Goal: Transaction & Acquisition: Purchase product/service

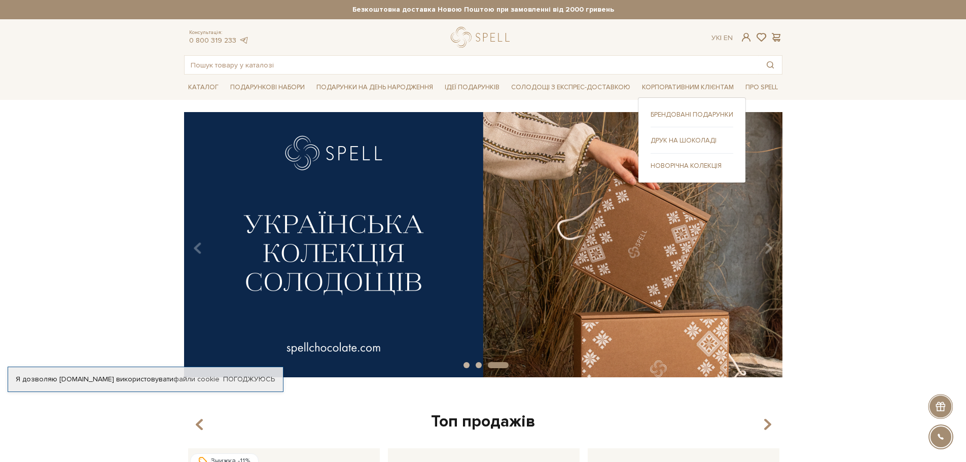
click at [656, 106] on div "Брендовані подарунки Друк на шоколаді" at bounding box center [692, 140] width 108 height 86
click at [656, 111] on link "Брендовані подарунки" at bounding box center [692, 114] width 83 height 9
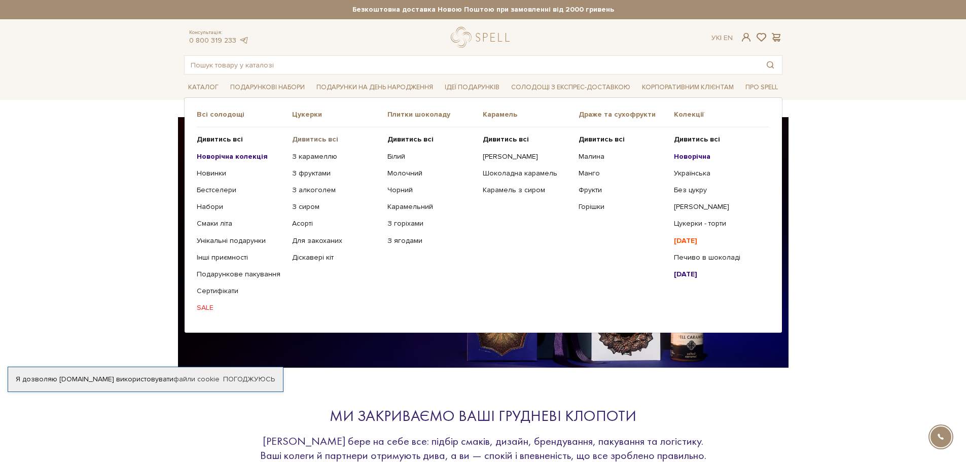
click at [310, 139] on b "Дивитись всі" at bounding box center [315, 139] width 46 height 9
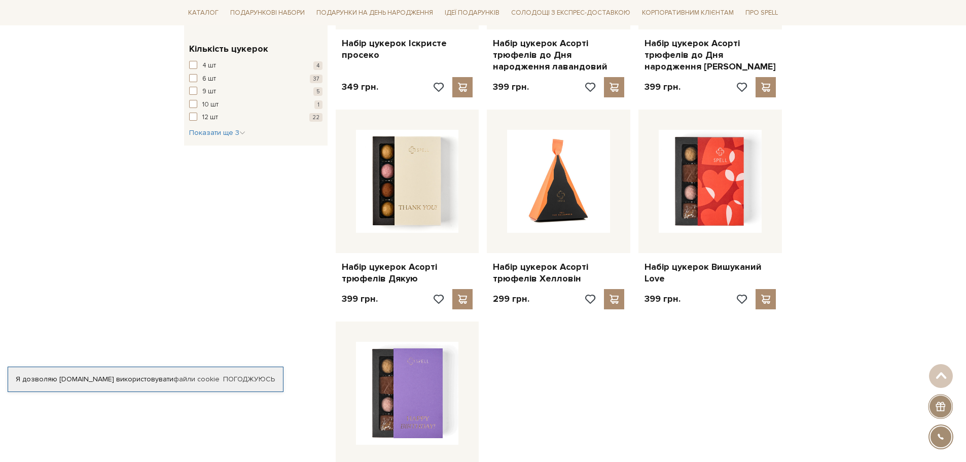
scroll to position [1116, 0]
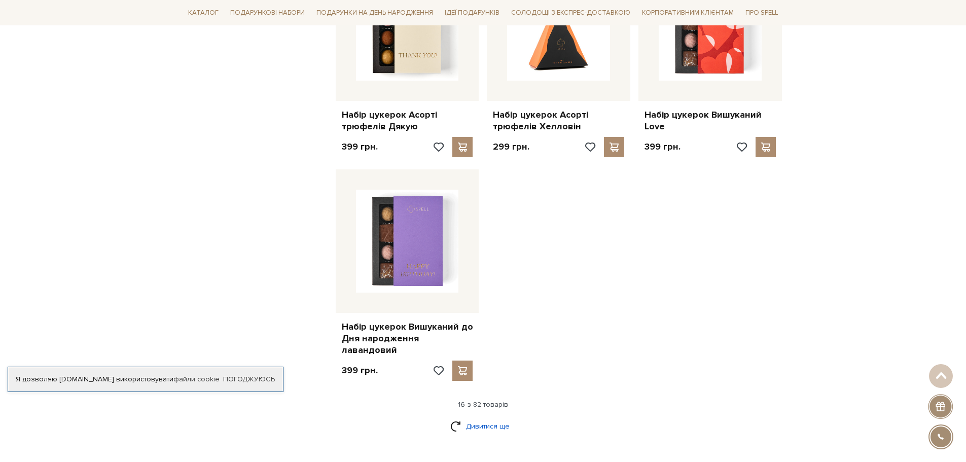
click at [487, 417] on link "Дивитися ще" at bounding box center [483, 426] width 66 height 18
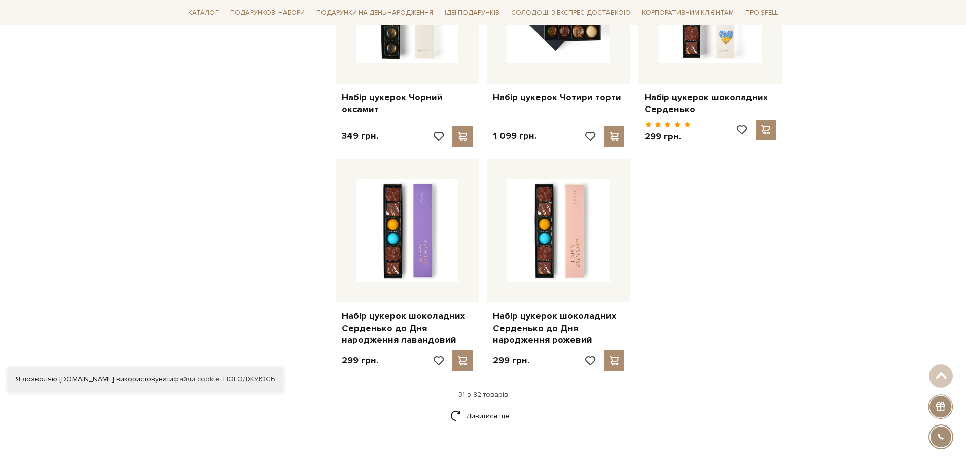
scroll to position [2232, 0]
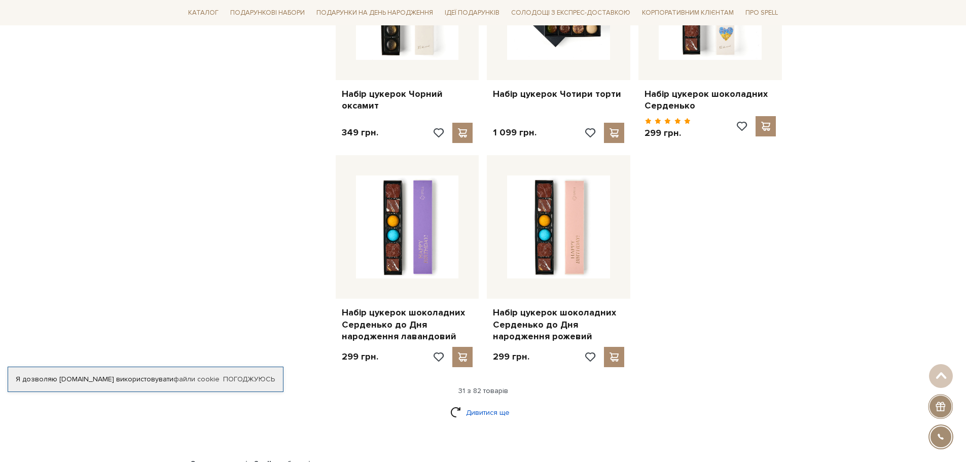
click at [485, 404] on link "Дивитися ще" at bounding box center [483, 413] width 66 height 18
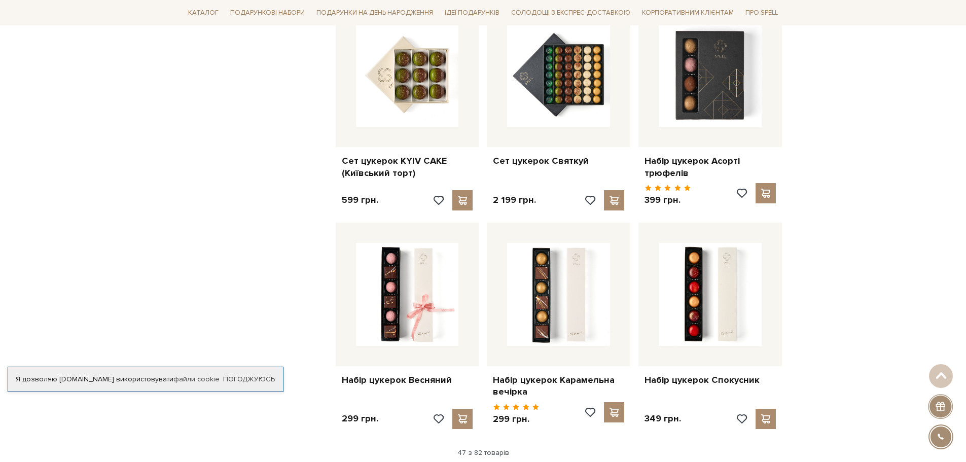
scroll to position [3297, 0]
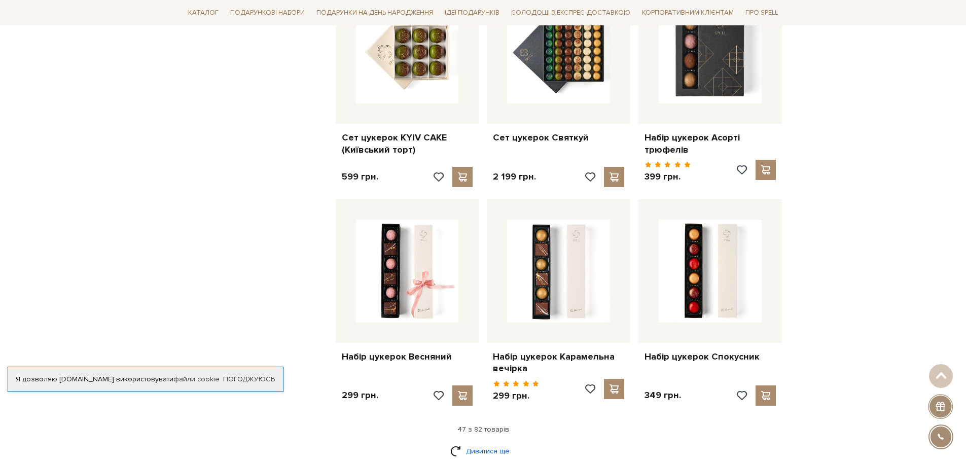
click at [506, 442] on link "Дивитися ще" at bounding box center [483, 451] width 66 height 18
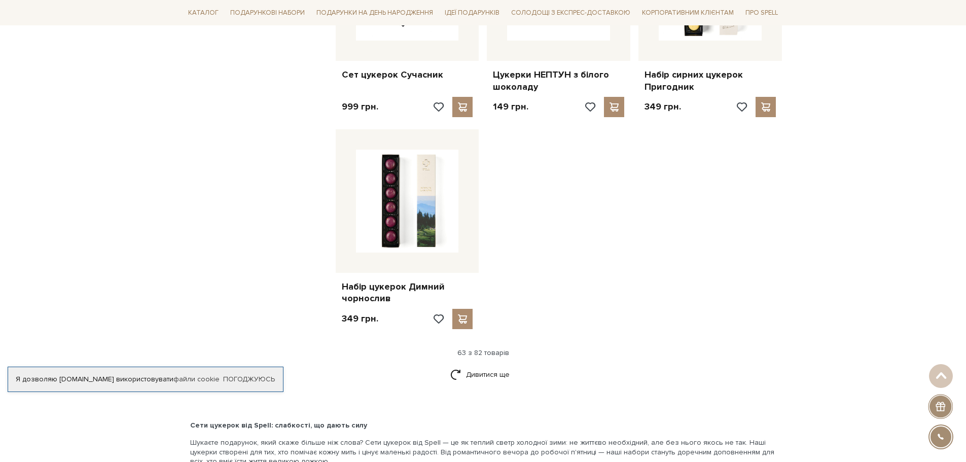
scroll to position [4667, 0]
click at [507, 365] on link "Дивитися ще" at bounding box center [483, 374] width 66 height 18
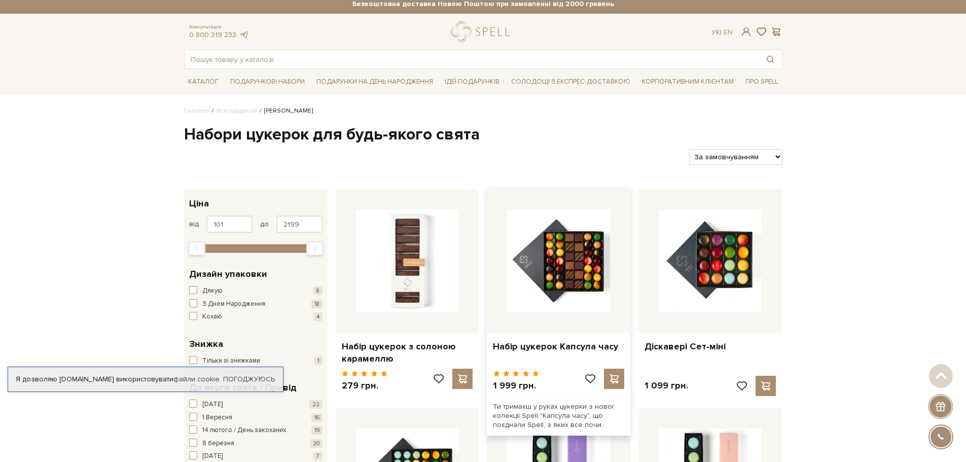
scroll to position [0, 0]
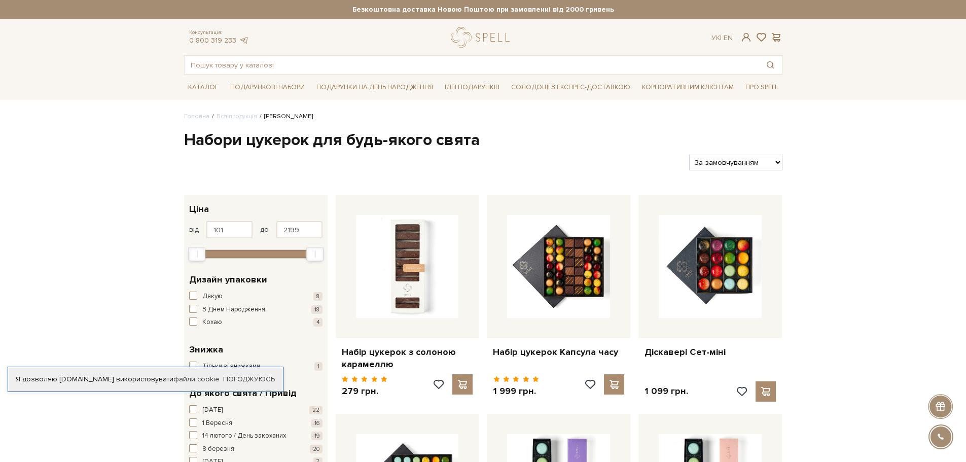
click at [750, 167] on select "За замовчуванням За Ціною (зростання) За Ціною (зменшення) Новинки За популярні…" at bounding box center [735, 163] width 93 height 16
select select "https://spellchocolate.com/our-productions/seti-cukerok/?sort=p.price&order=ASC"
click at [689, 155] on select "За замовчуванням За Ціною (зростання) За Ціною (зменшення) Новинки За популярні…" at bounding box center [735, 163] width 93 height 16
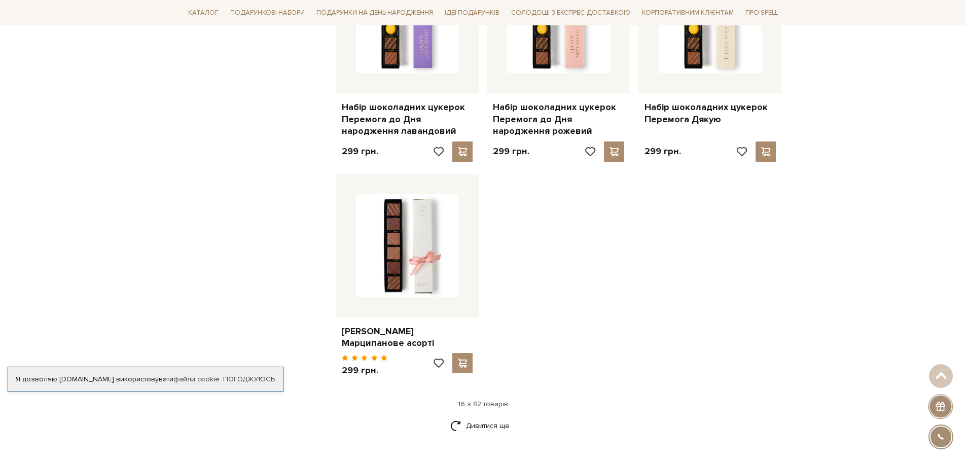
scroll to position [1133, 0]
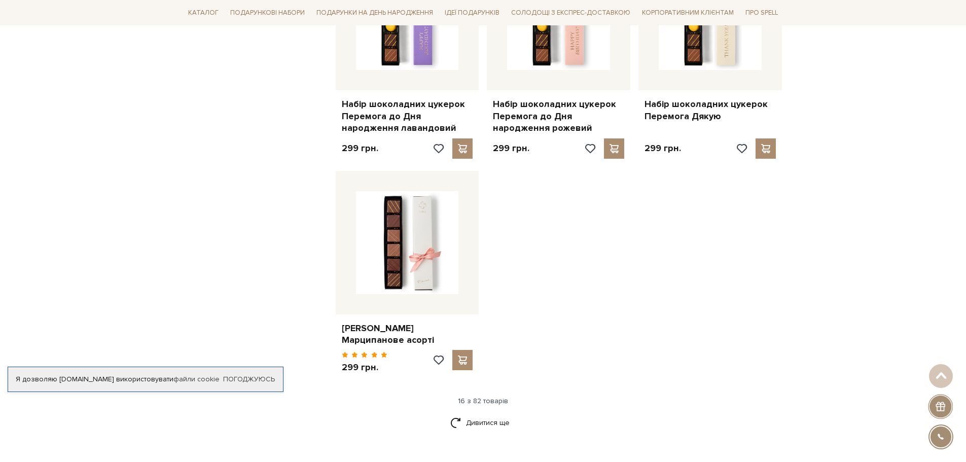
drag, startPoint x: 973, startPoint y: 44, endPoint x: 973, endPoint y: 228, distance: 184.1
click at [966, 228] on html "Подарункові набори SALE Корпоративним клієнтам Доставка і оплата Консультація: …" at bounding box center [483, 243] width 966 height 2753
click at [493, 420] on link "Дивитися ще" at bounding box center [483, 423] width 66 height 18
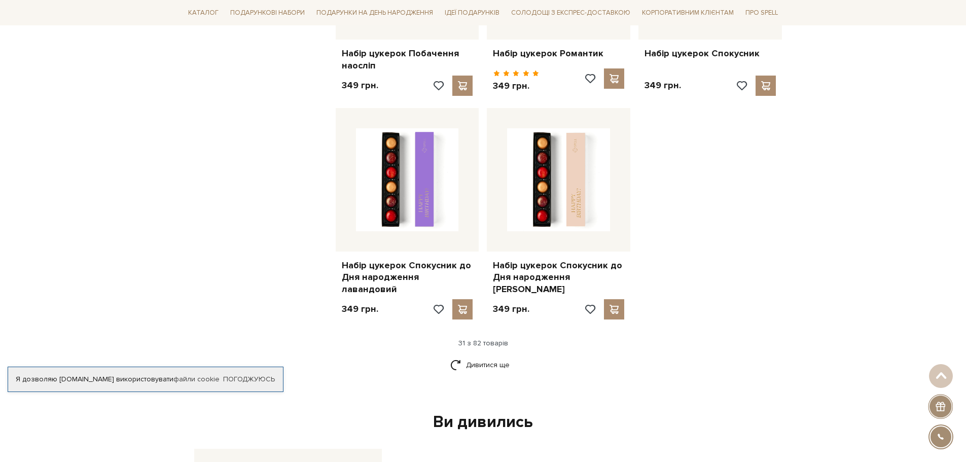
scroll to position [2303, 0]
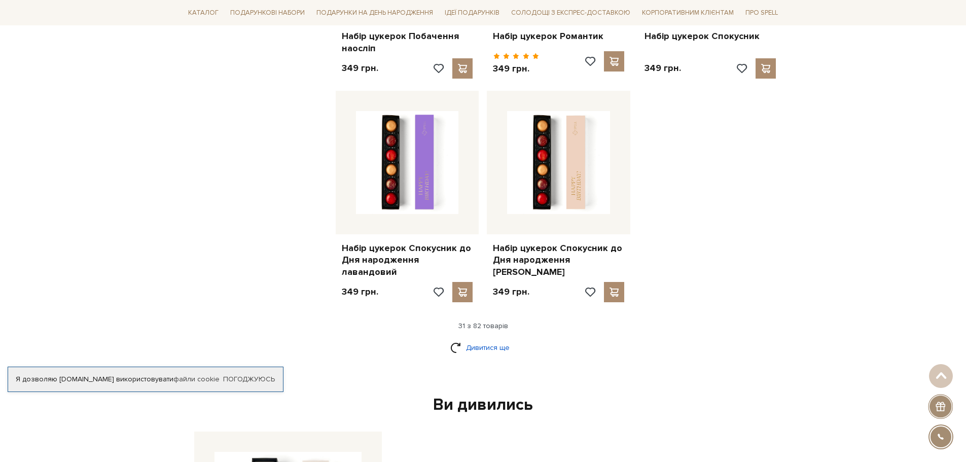
click at [483, 339] on link "Дивитися ще" at bounding box center [483, 348] width 66 height 18
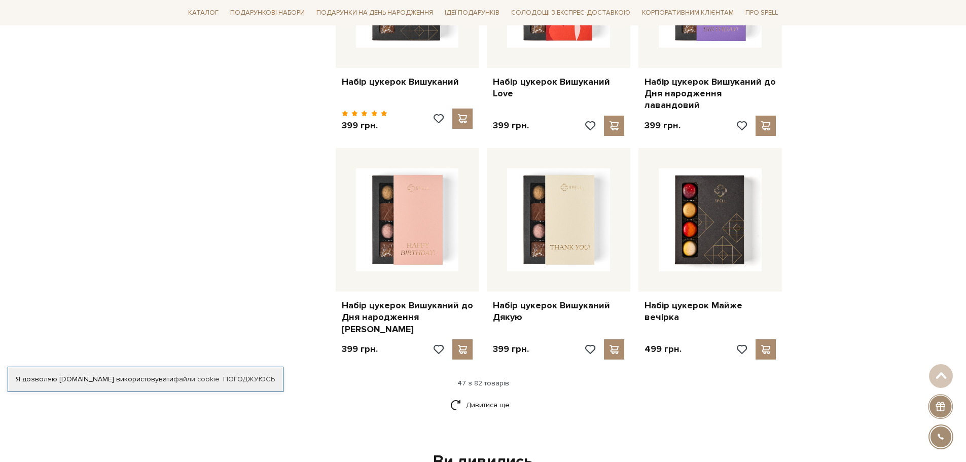
scroll to position [3354, 0]
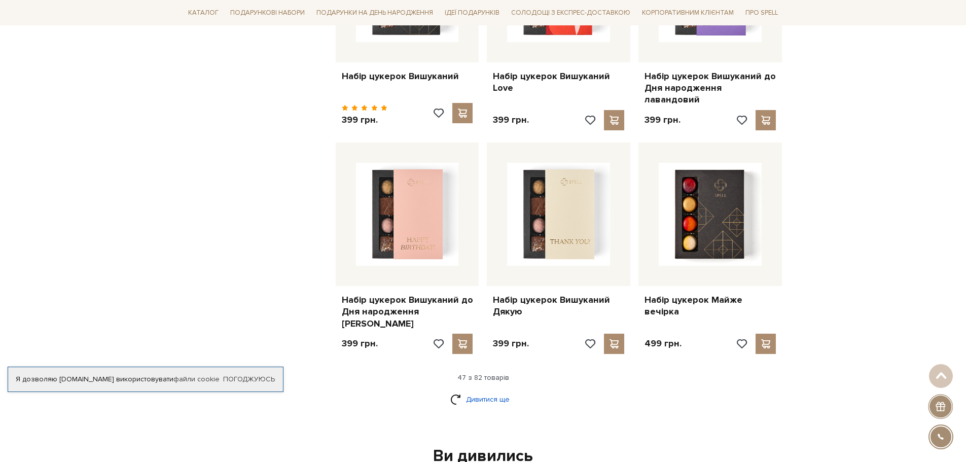
click at [497, 391] on link "Дивитися ще" at bounding box center [483, 400] width 66 height 18
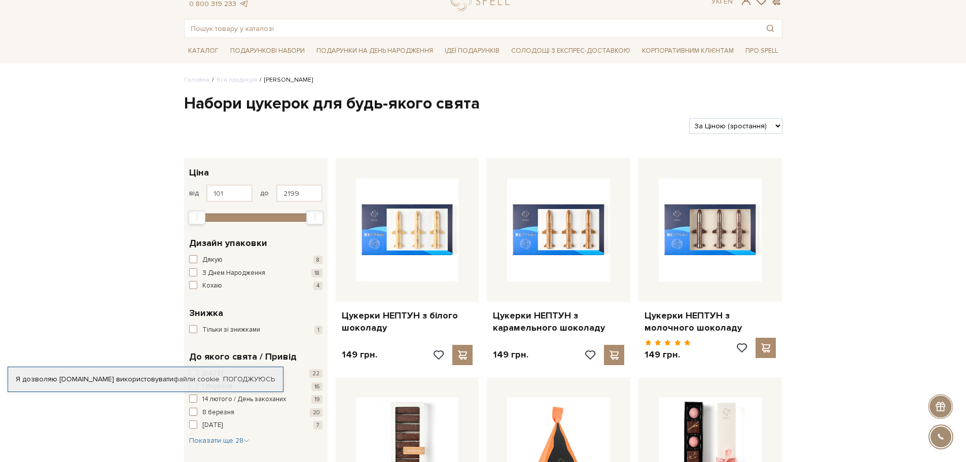
scroll to position [29, 0]
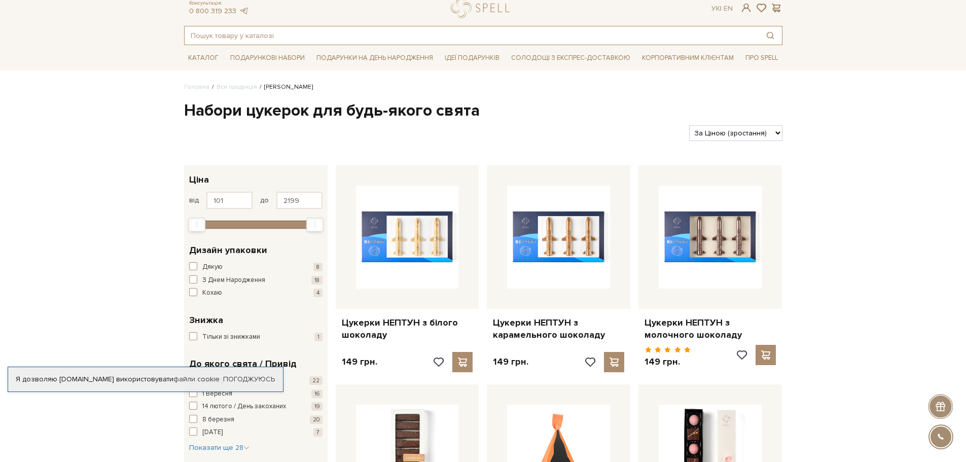
click at [385, 31] on input "text" at bounding box center [472, 35] width 574 height 18
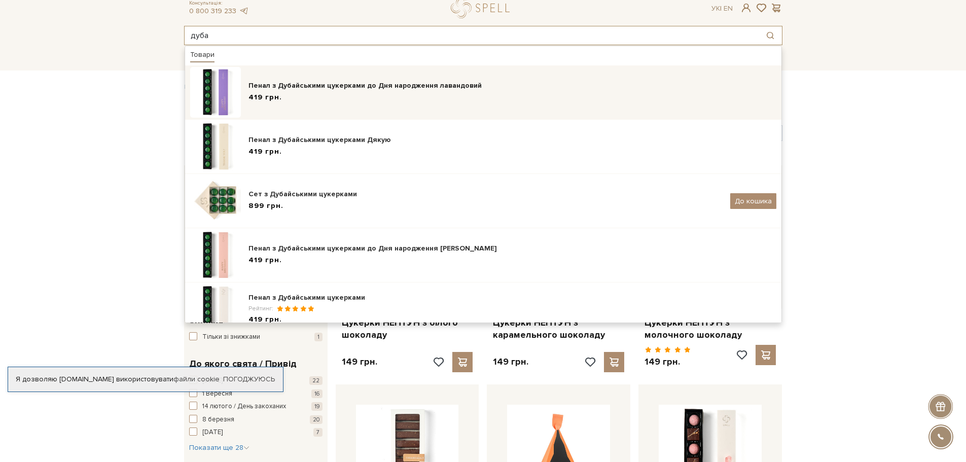
type input "дуба"
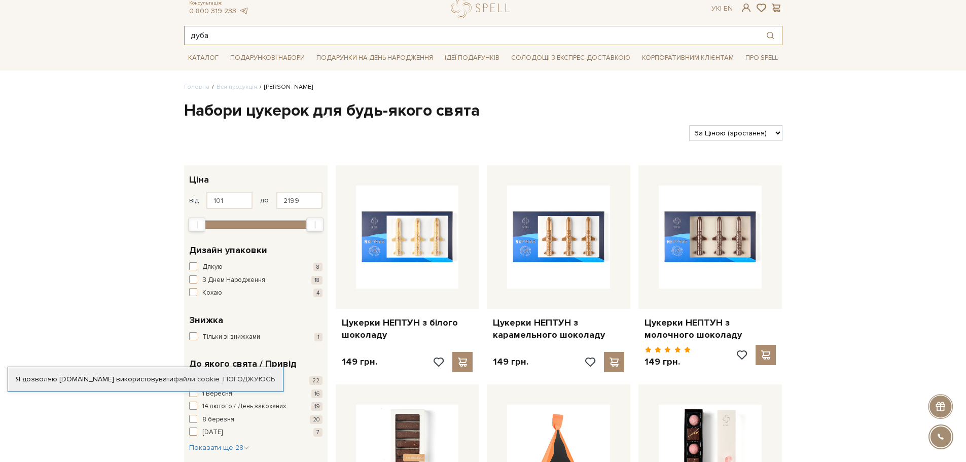
click at [326, 29] on input "дуба" at bounding box center [472, 35] width 574 height 18
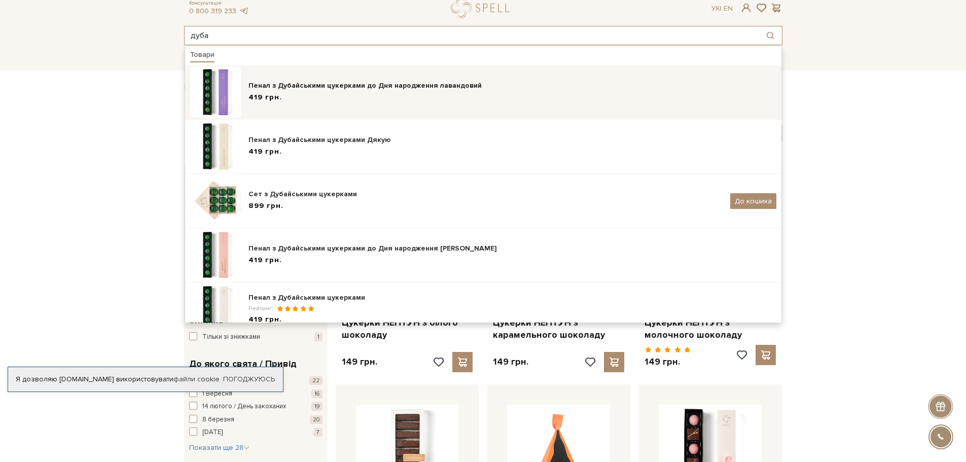
click at [206, 84] on img at bounding box center [215, 92] width 51 height 51
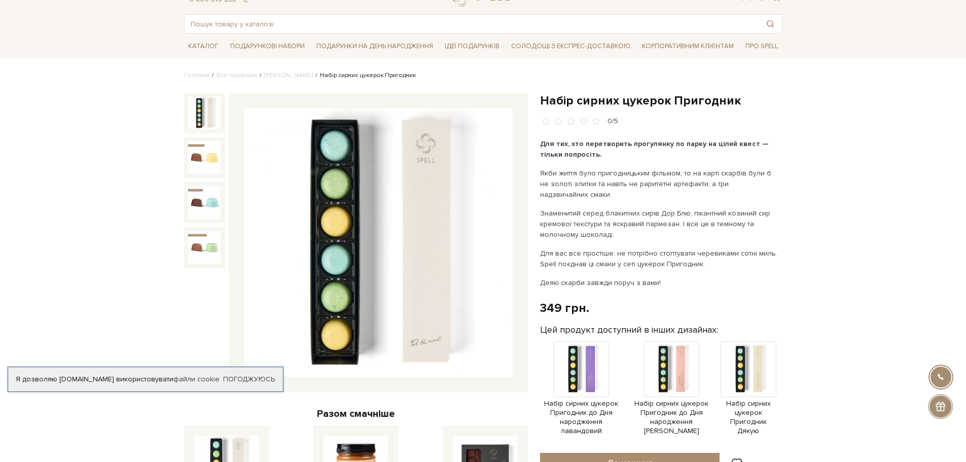
scroll to position [34, 0]
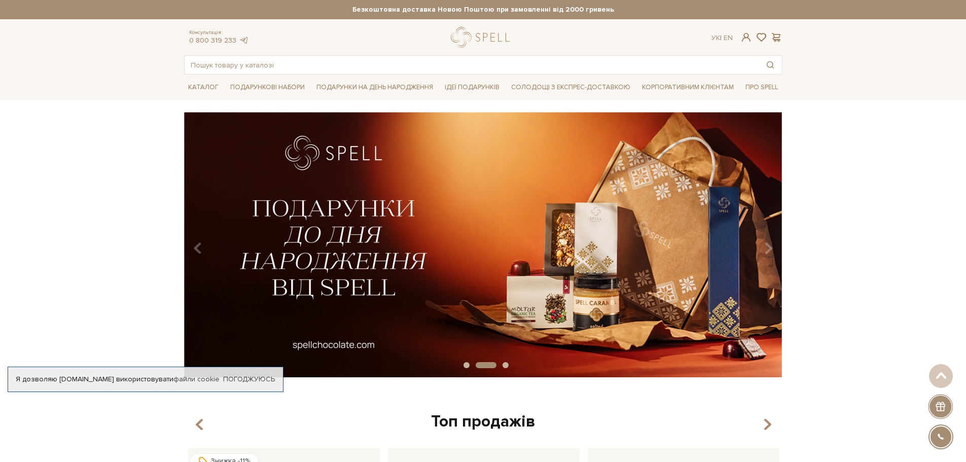
drag, startPoint x: 973, startPoint y: 29, endPoint x: 960, endPoint y: -21, distance: 51.4
click at [263, 378] on link "Погоджуюсь" at bounding box center [249, 379] width 52 height 9
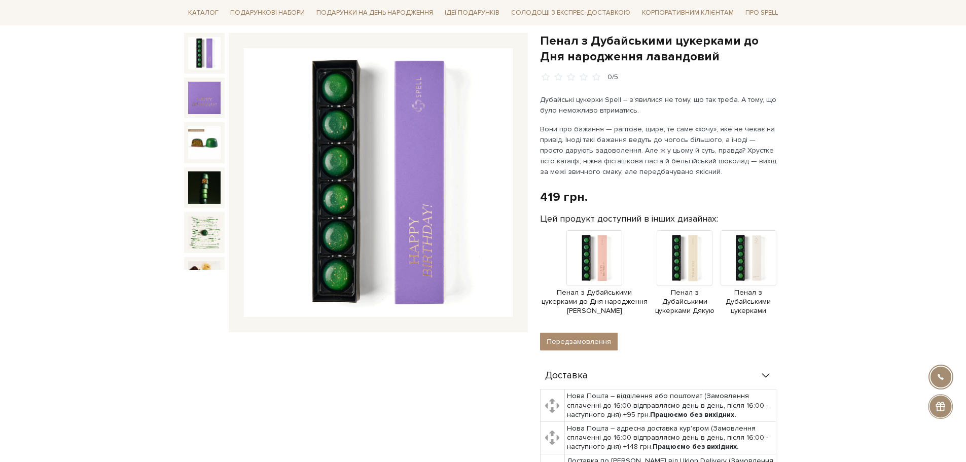
scroll to position [101, 0]
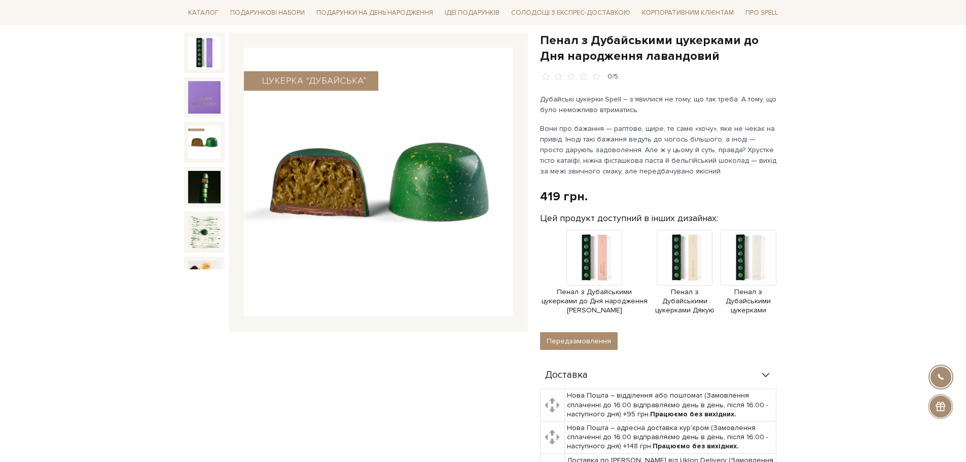
click at [196, 138] on img at bounding box center [204, 142] width 32 height 32
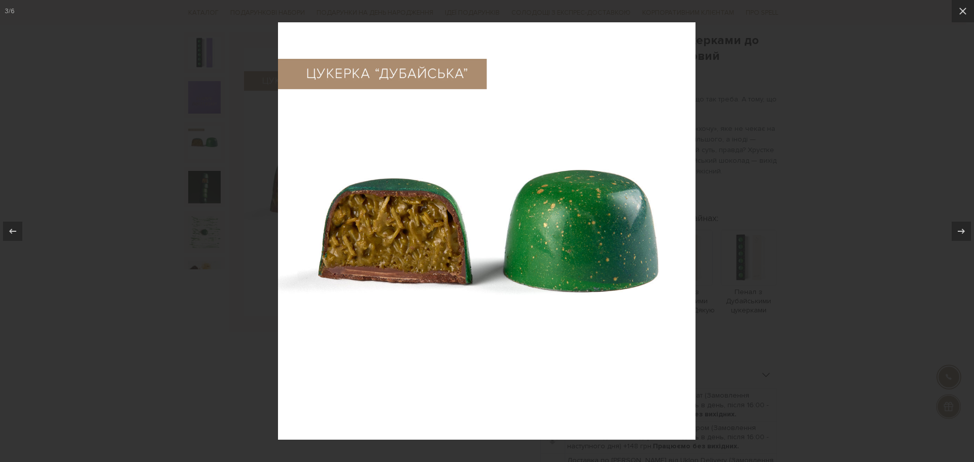
click at [149, 145] on div at bounding box center [487, 231] width 974 height 462
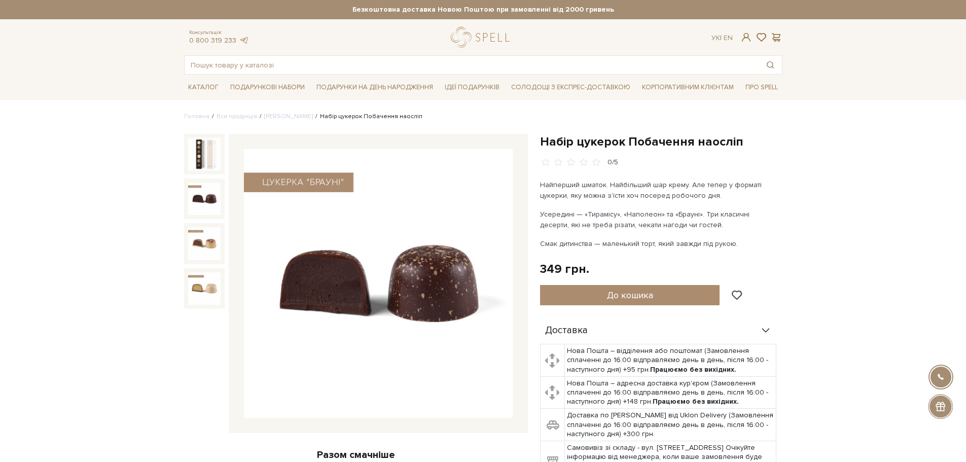
click at [203, 204] on img at bounding box center [204, 199] width 32 height 32
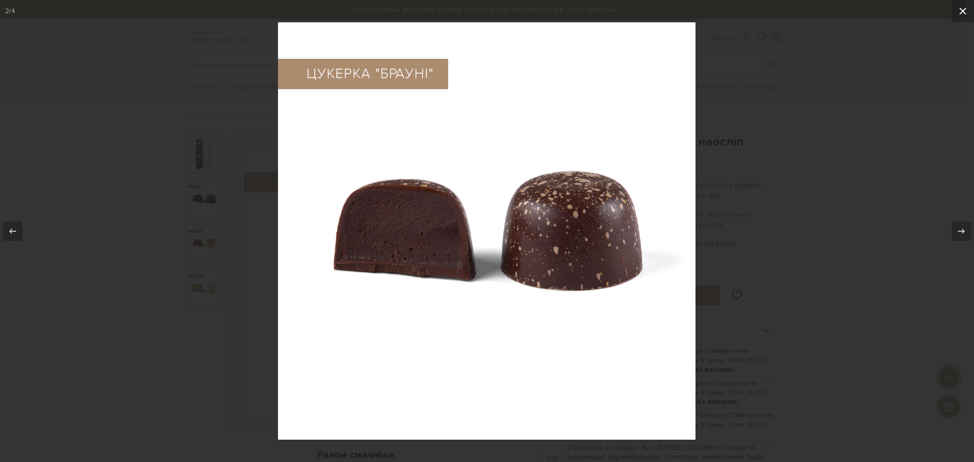
click at [963, 15] on icon at bounding box center [963, 11] width 12 height 12
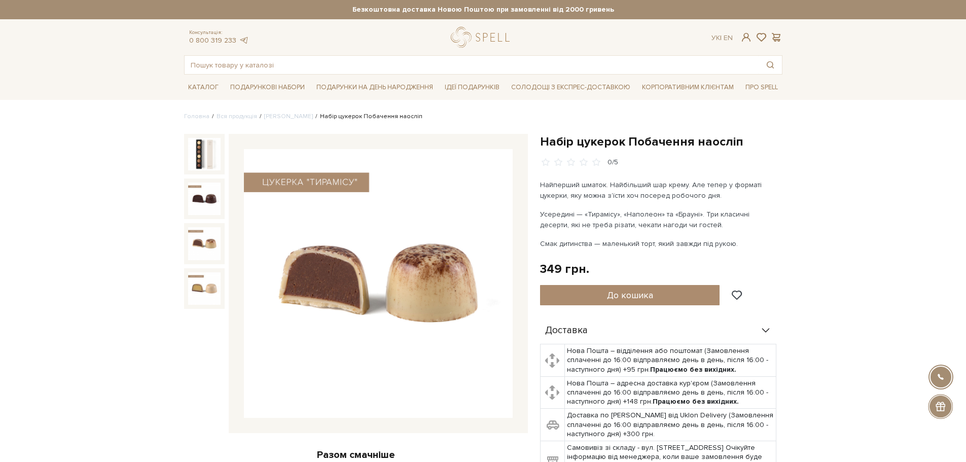
click at [197, 244] on img at bounding box center [204, 243] width 32 height 32
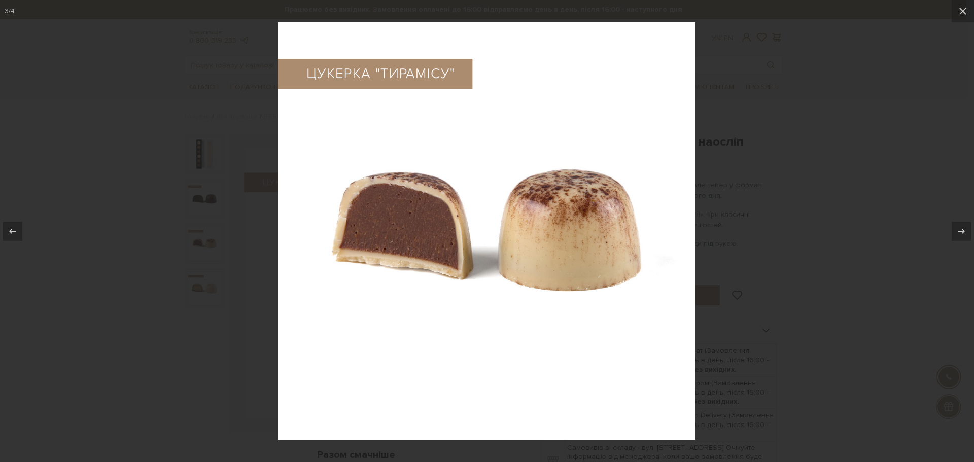
click at [132, 348] on div at bounding box center [487, 231] width 974 height 462
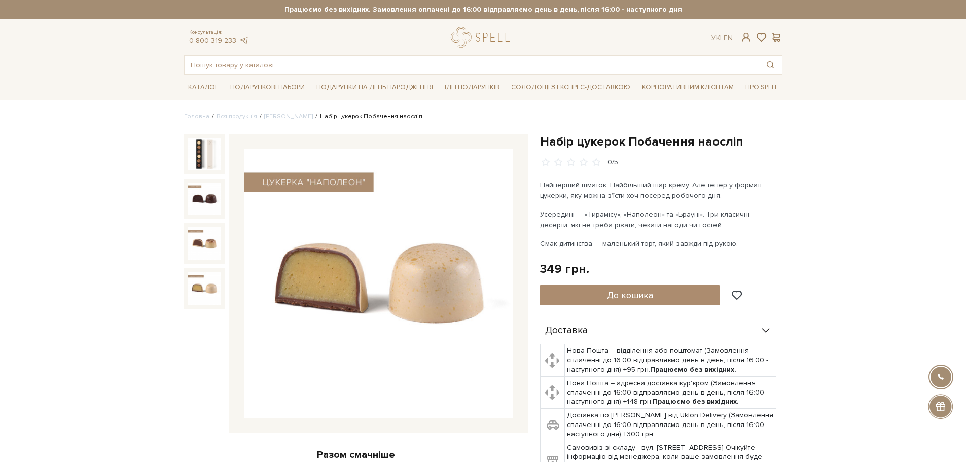
click at [200, 283] on img at bounding box center [204, 288] width 32 height 32
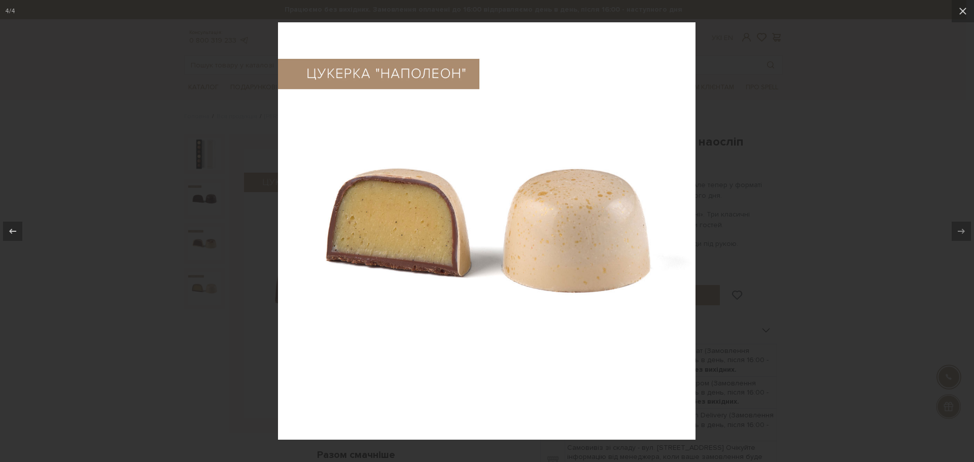
click at [158, 303] on div at bounding box center [487, 231] width 974 height 462
